Goal: Transaction & Acquisition: Obtain resource

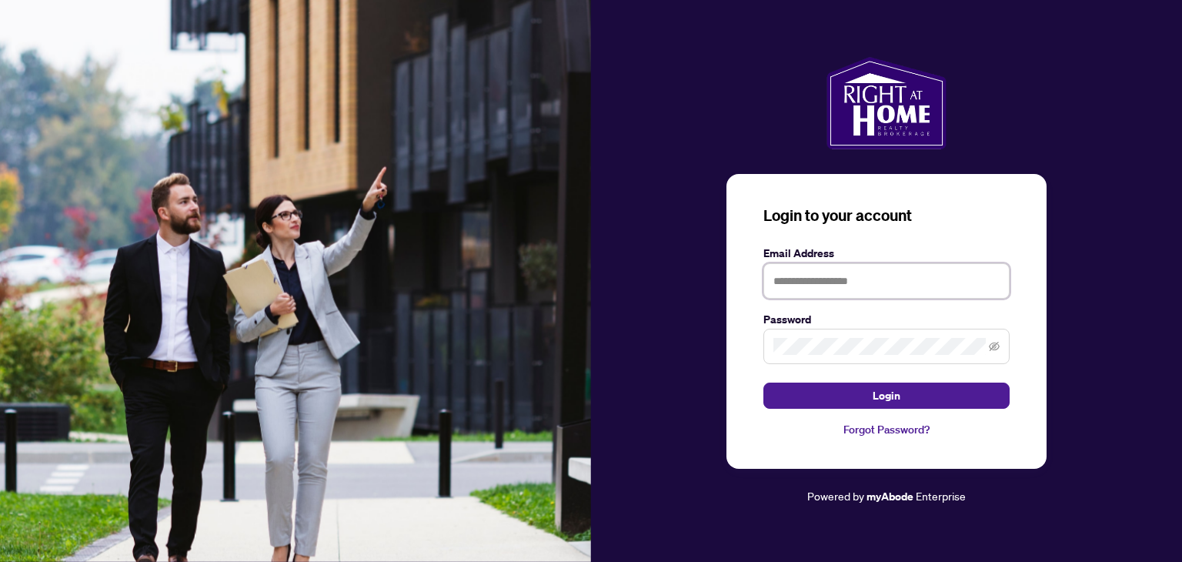
click at [819, 275] on input "text" at bounding box center [886, 280] width 246 height 35
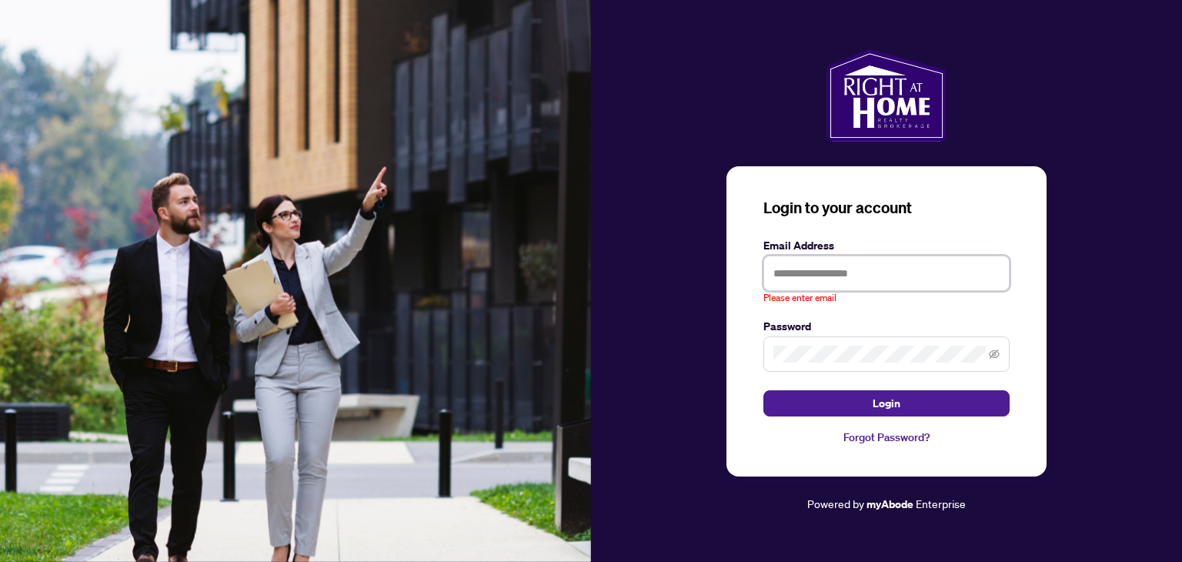
type input "**********"
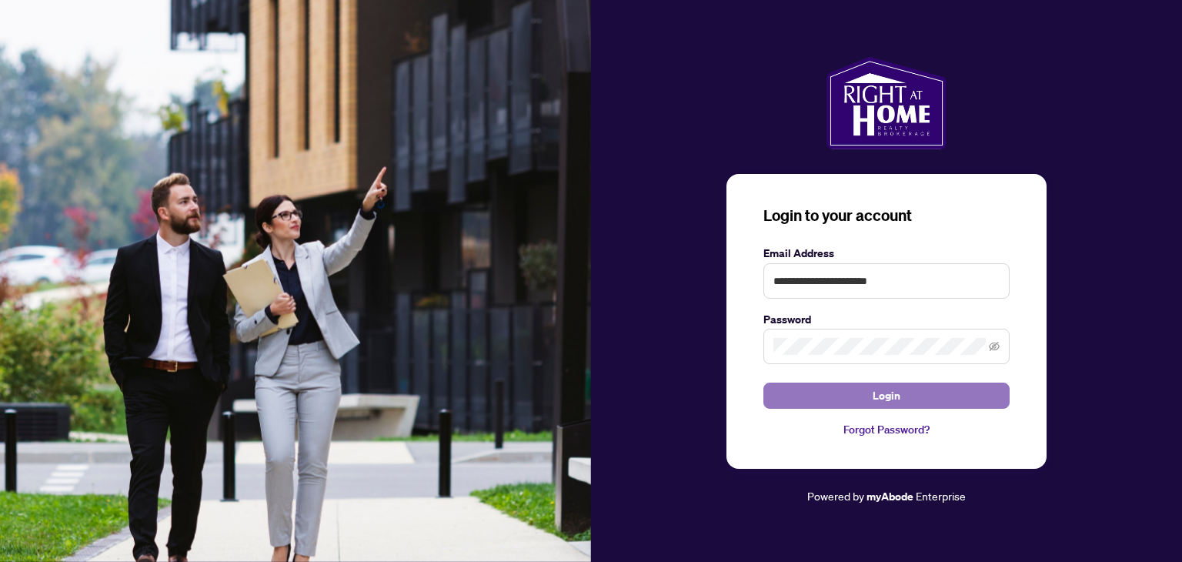
click at [878, 398] on span "Login" at bounding box center [887, 395] width 28 height 25
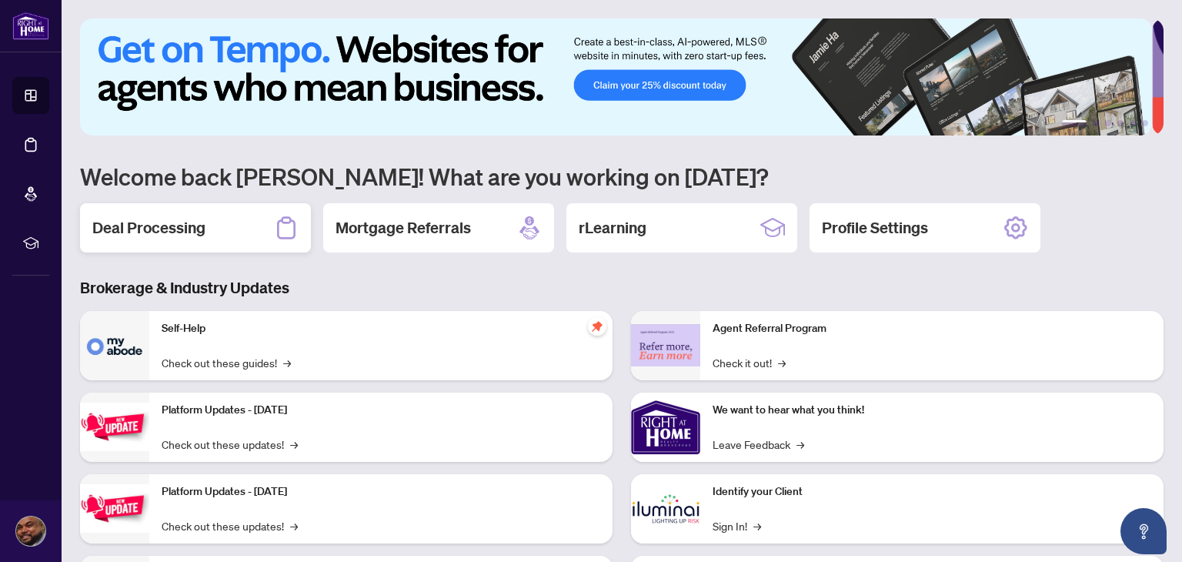
click at [215, 218] on div "Deal Processing" at bounding box center [195, 227] width 231 height 49
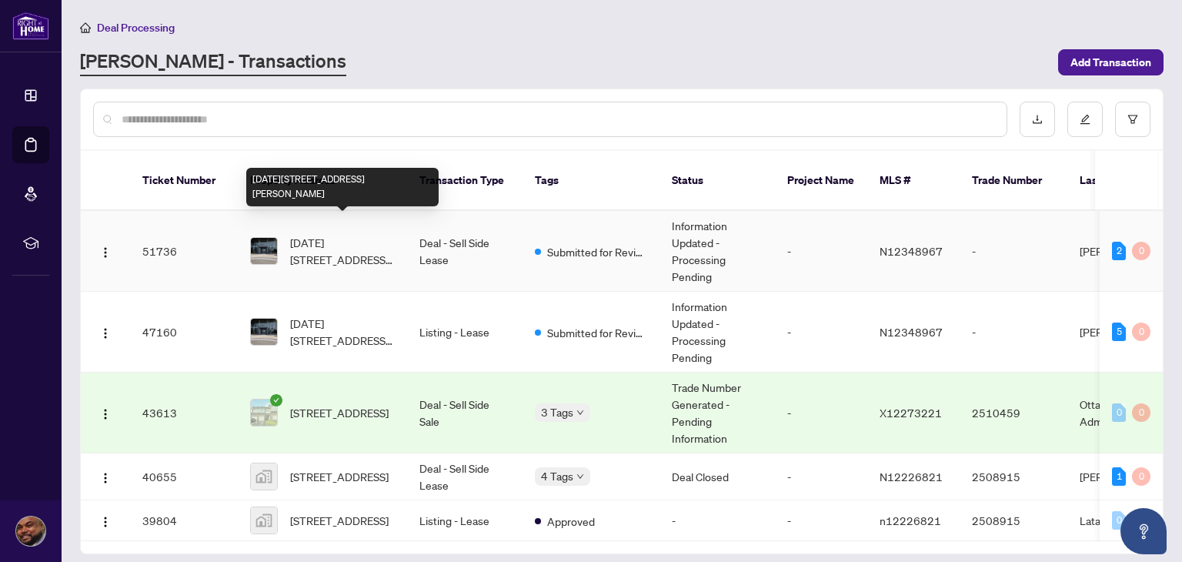
click at [302, 245] on span "[DATE][STREET_ADDRESS][PERSON_NAME]" at bounding box center [342, 251] width 105 height 34
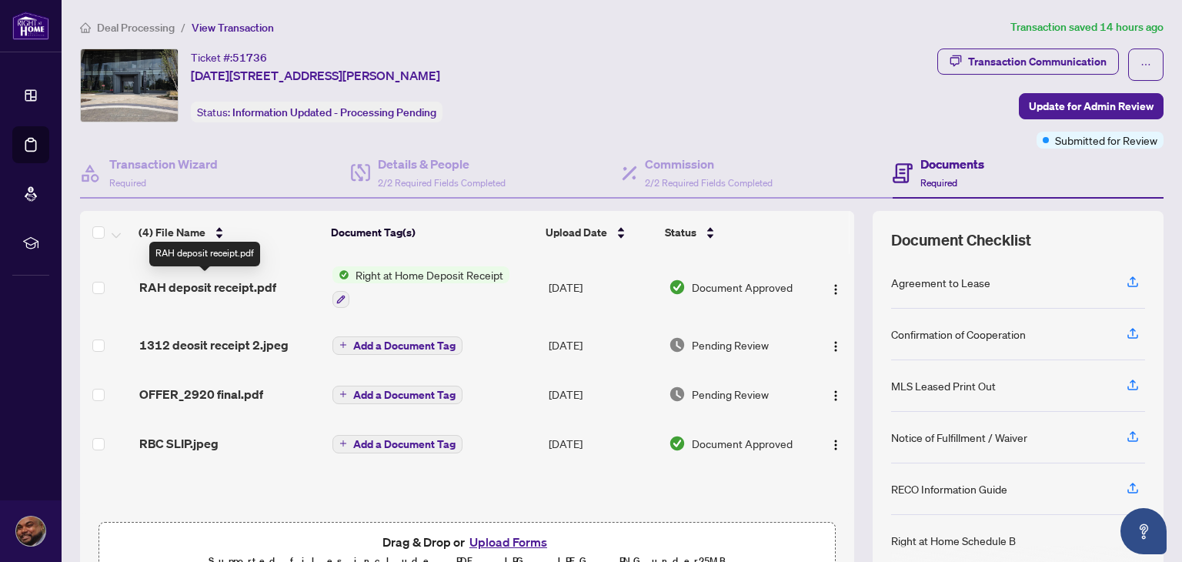
click at [243, 284] on span "RAH deposit receipt.pdf" at bounding box center [207, 287] width 137 height 18
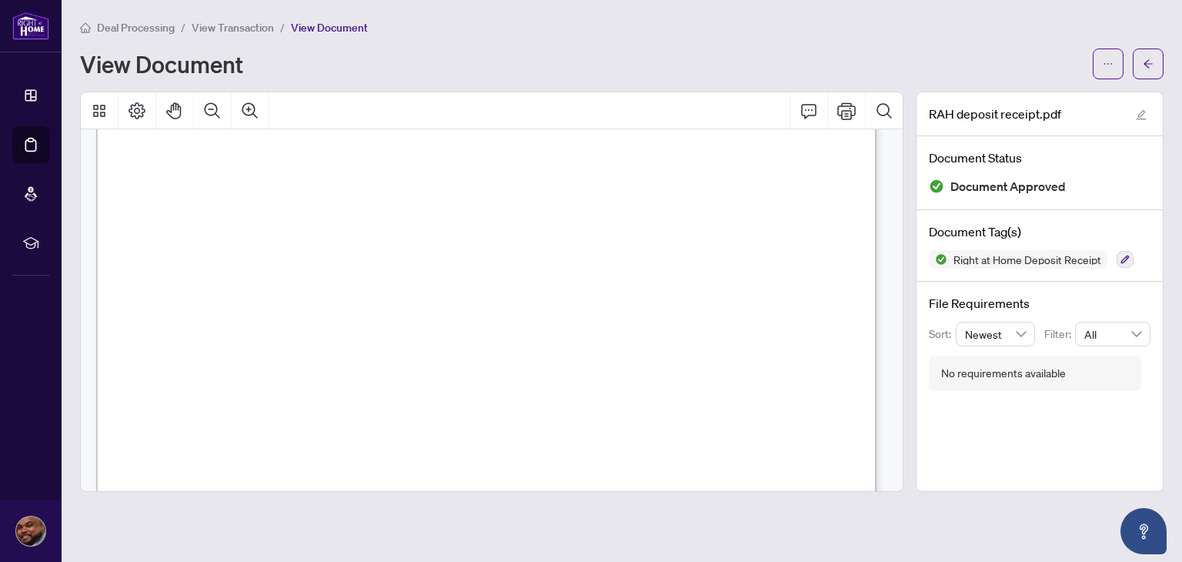
scroll to position [637, 0]
drag, startPoint x: 904, startPoint y: 435, endPoint x: 888, endPoint y: 447, distance: 20.3
click at [888, 447] on div at bounding box center [492, 292] width 836 height 400
drag, startPoint x: 888, startPoint y: 447, endPoint x: 893, endPoint y: 377, distance: 70.2
click at [893, 377] on div "Right at Home Realty [STREET_ADDRESS][PERSON_NAME] Receipt [DATE] RECEIVED FROM…" at bounding box center [492, 310] width 822 height 362
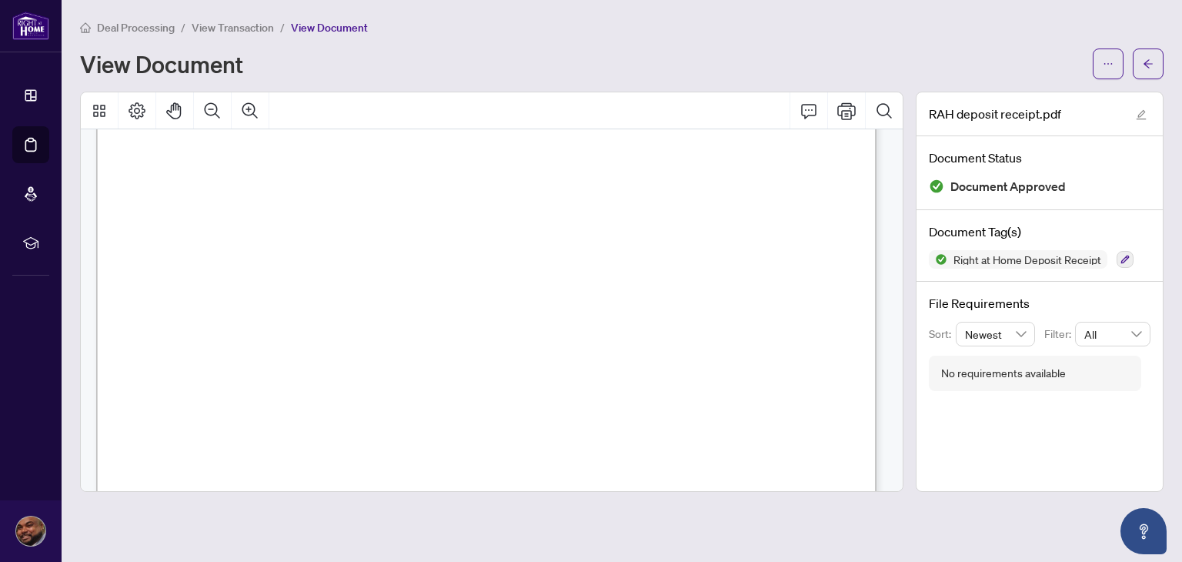
scroll to position [0, 0]
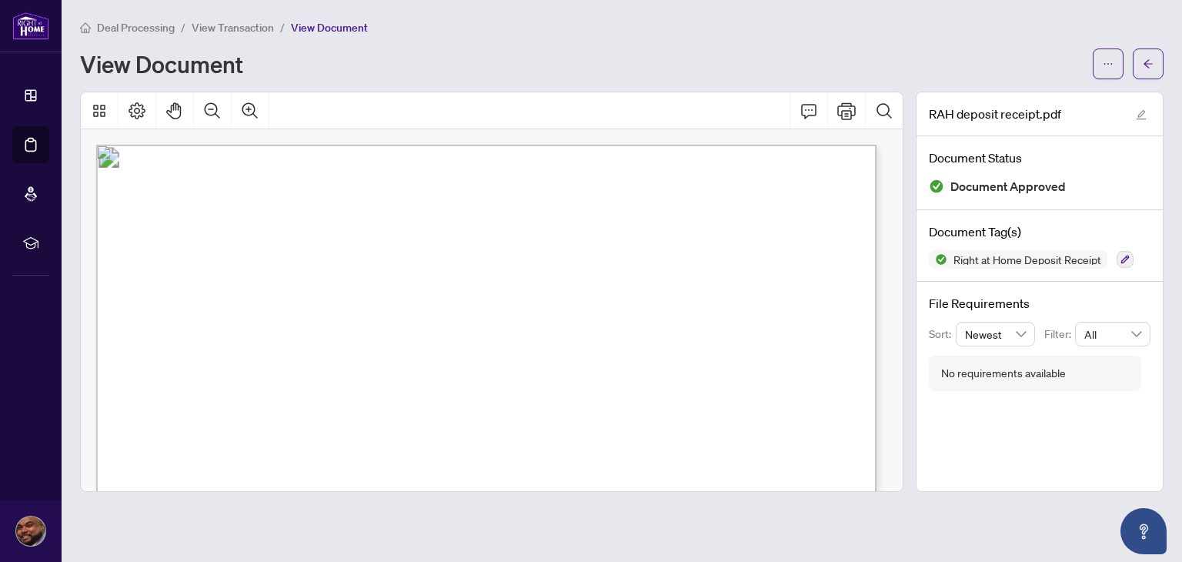
drag, startPoint x: 646, startPoint y: 257, endPoint x: 421, endPoint y: 207, distance: 230.2
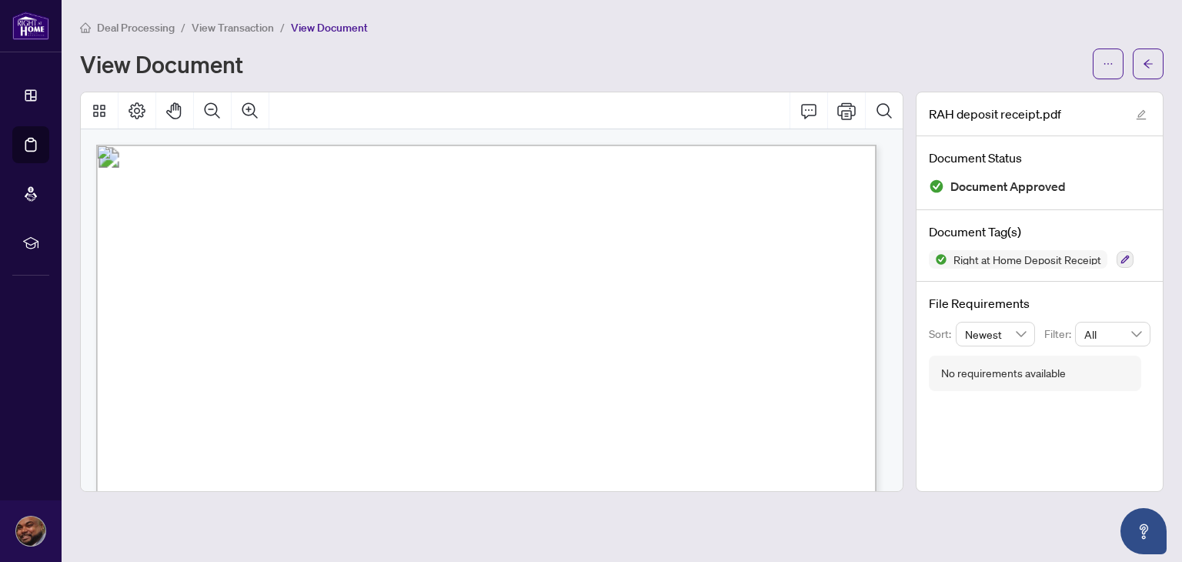
click at [92, 102] on icon "Thumbnails" at bounding box center [99, 111] width 18 height 18
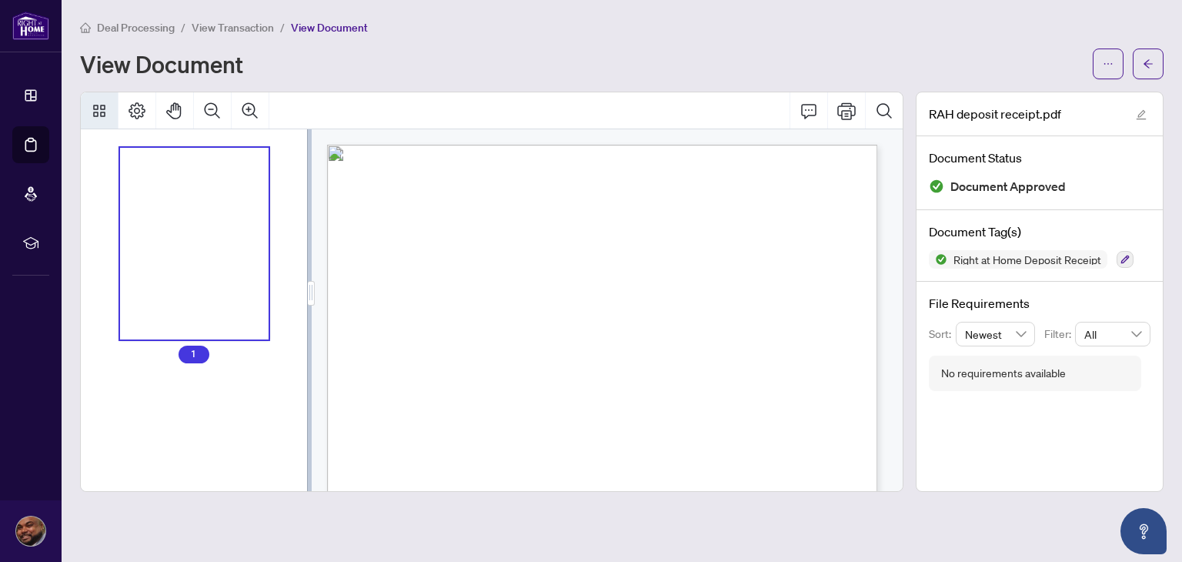
click at [484, 242] on div "Right at Home Realty [STREET_ADDRESS][PERSON_NAME] Receipt [DATE] RECEIVED FROM…" at bounding box center [648, 561] width 643 height 832
drag, startPoint x: 484, startPoint y: 242, endPoint x: 379, endPoint y: 65, distance: 205.6
click at [379, 65] on div "Deal Processing / View Transaction / View Document View Document RAH deposit re…" at bounding box center [621, 254] width 1083 height 473
click at [345, 30] on span "View Document" at bounding box center [329, 28] width 77 height 14
click at [520, 262] on div "Right at Home Realty [STREET_ADDRESS][PERSON_NAME] Receipt [DATE] RECEIVED FROM…" at bounding box center [648, 561] width 643 height 832
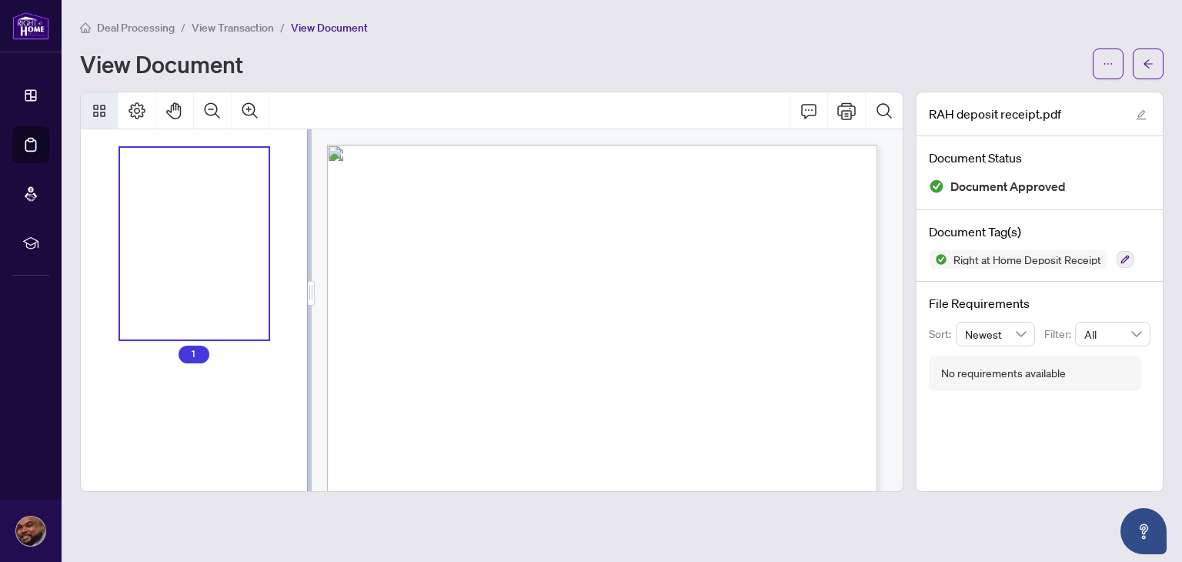
click at [108, 115] on icon "Thumbnails" at bounding box center [99, 111] width 18 height 18
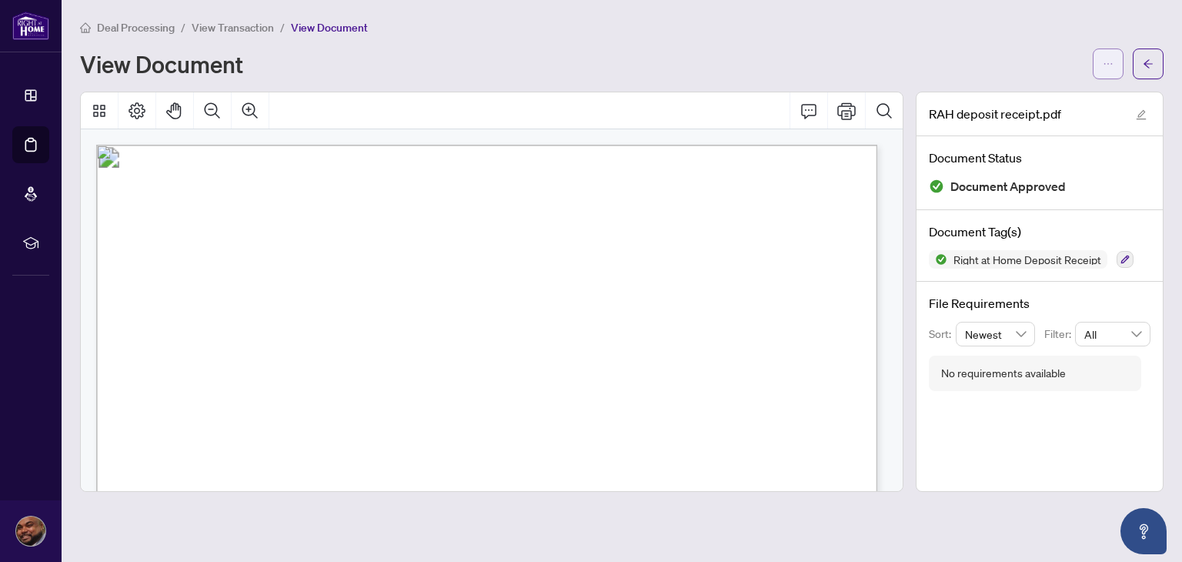
click at [1108, 65] on icon "ellipsis" at bounding box center [1108, 63] width 11 height 11
click at [886, 105] on icon "Search Document" at bounding box center [884, 111] width 18 height 18
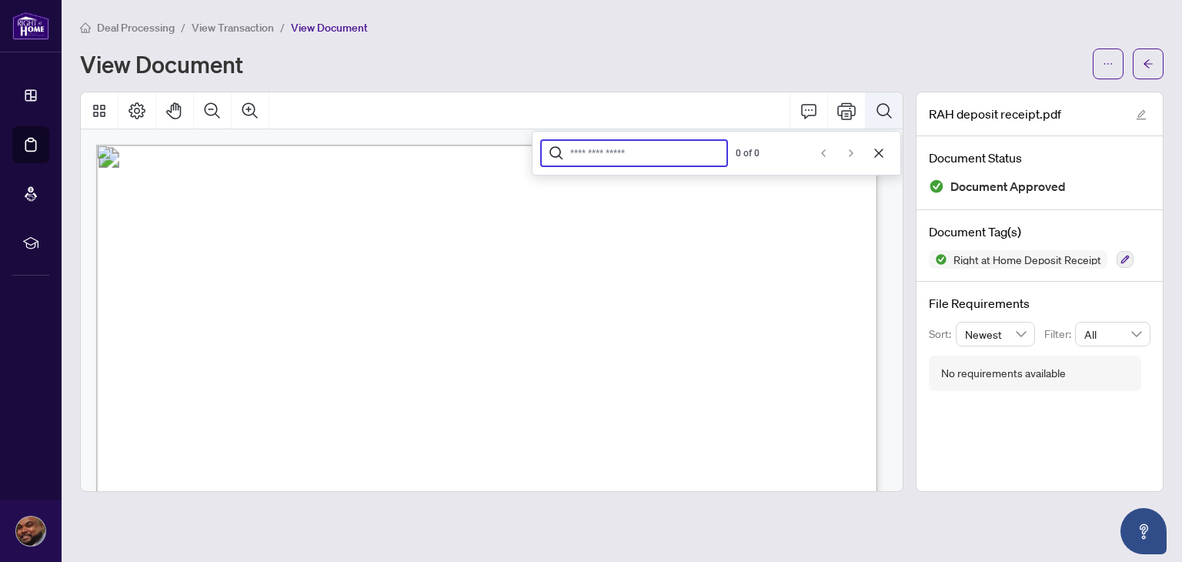
click at [886, 105] on icon "Search Document" at bounding box center [884, 111] width 18 height 18
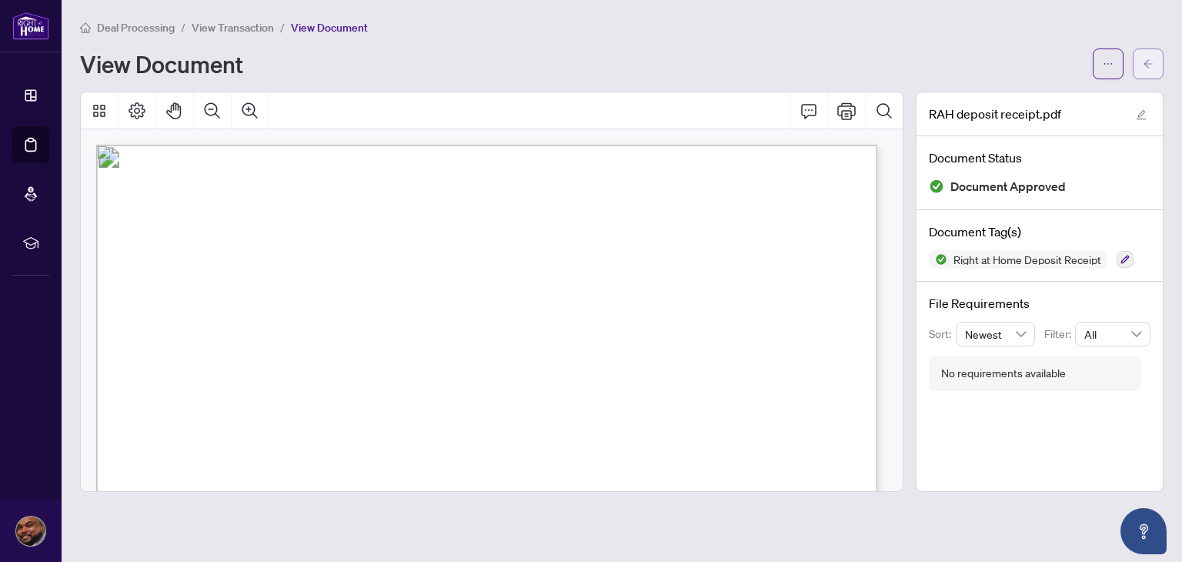
click at [1151, 56] on span "button" at bounding box center [1148, 64] width 11 height 25
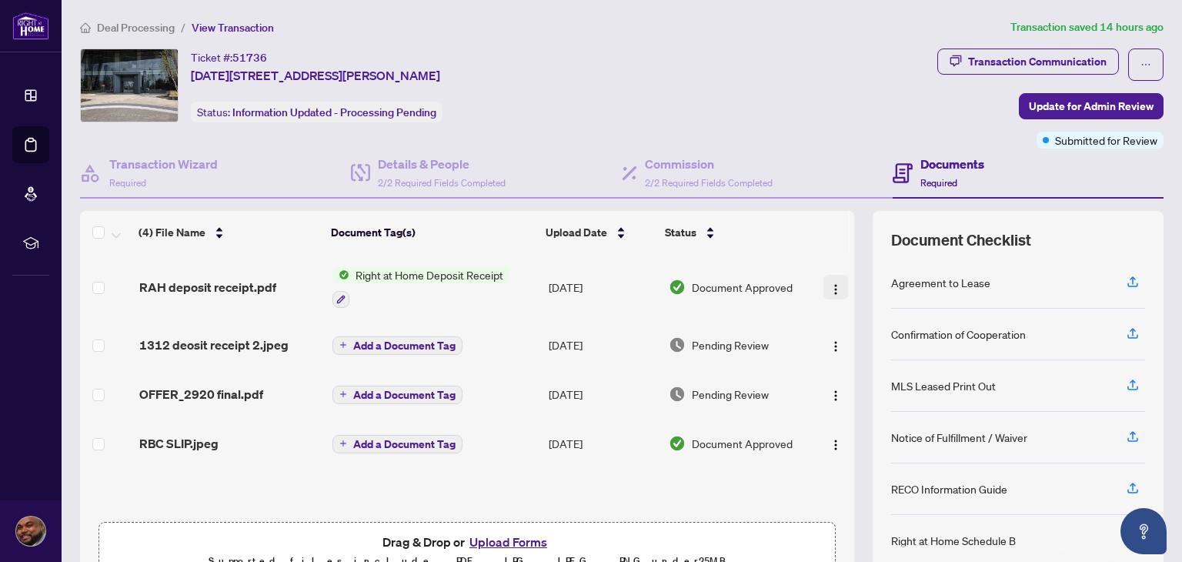
click at [829, 283] on img "button" at bounding box center [835, 289] width 12 height 12
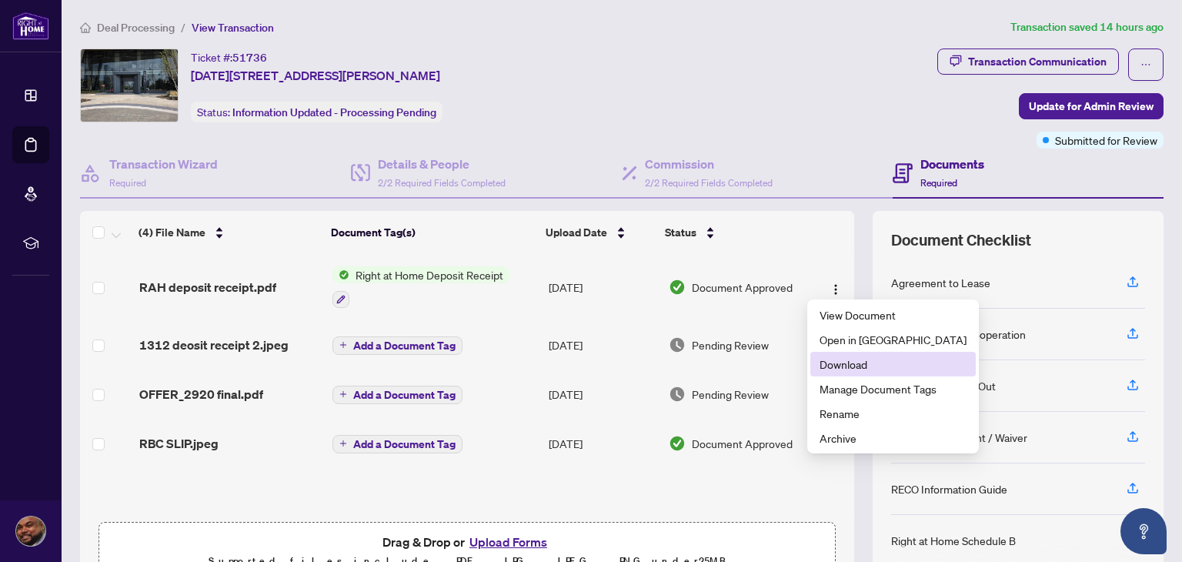
click at [836, 366] on span "Download" at bounding box center [892, 363] width 147 height 17
